Goal: Task Accomplishment & Management: Complete application form

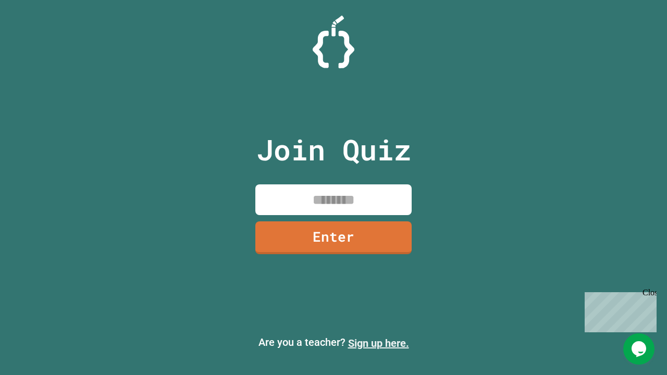
click at [378, 343] on link "Sign up here." at bounding box center [378, 343] width 61 height 13
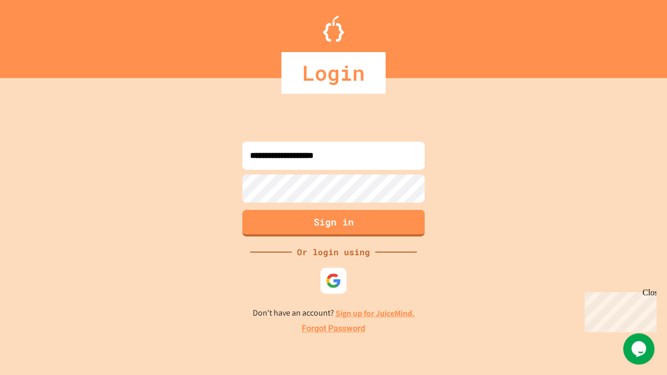
type input "**********"
